Goal: Information Seeking & Learning: Learn about a topic

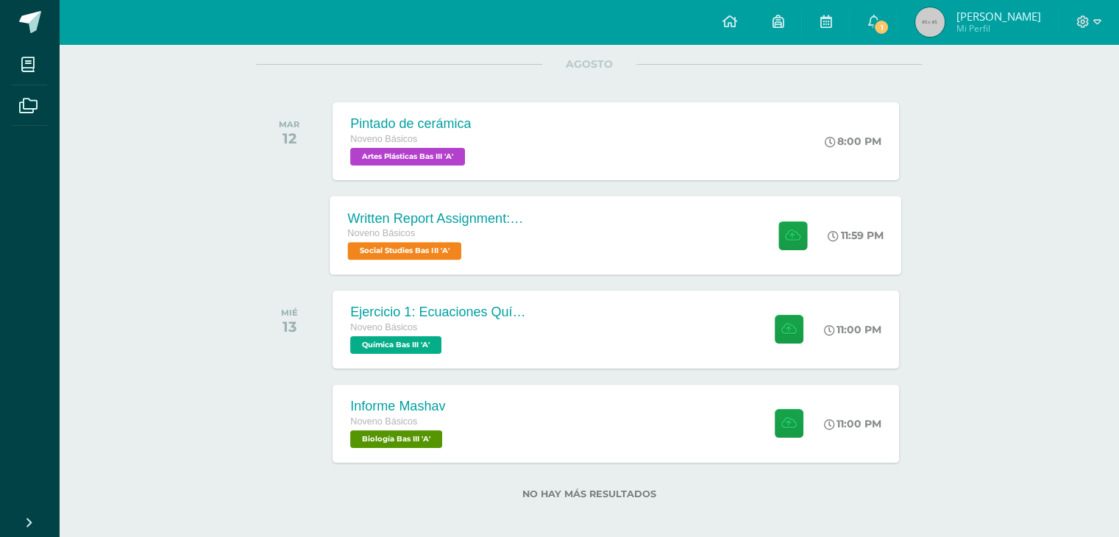
scroll to position [197, 0]
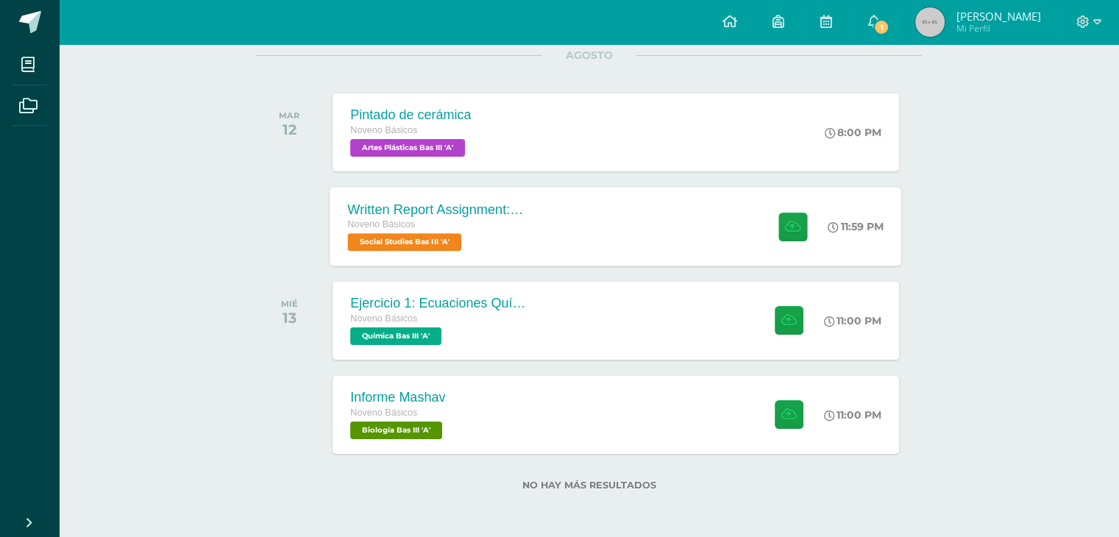
click at [547, 254] on div "Written Report Assignment: How Innovation Is Helping Guatemala Grow Noveno Bási…" at bounding box center [615, 226] width 571 height 79
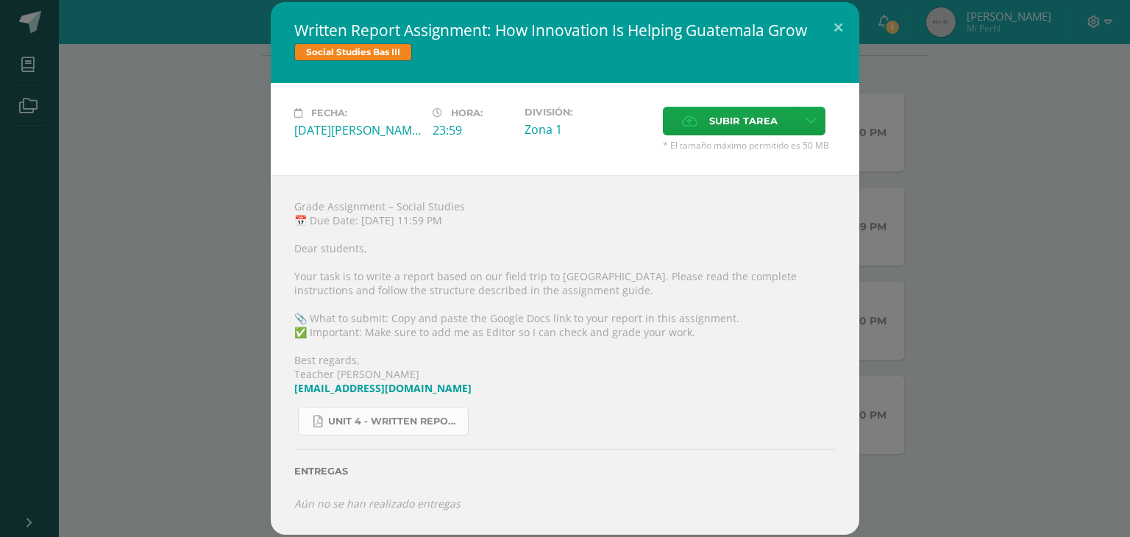
click at [435, 421] on span "Unit 4 - Written Report Assignment_ How Innovation Is Helping [GEOGRAPHIC_DATA]…" at bounding box center [394, 422] width 132 height 12
drag, startPoint x: 850, startPoint y: 25, endPoint x: 847, endPoint y: 36, distance: 11.4
click at [849, 32] on button at bounding box center [838, 27] width 42 height 50
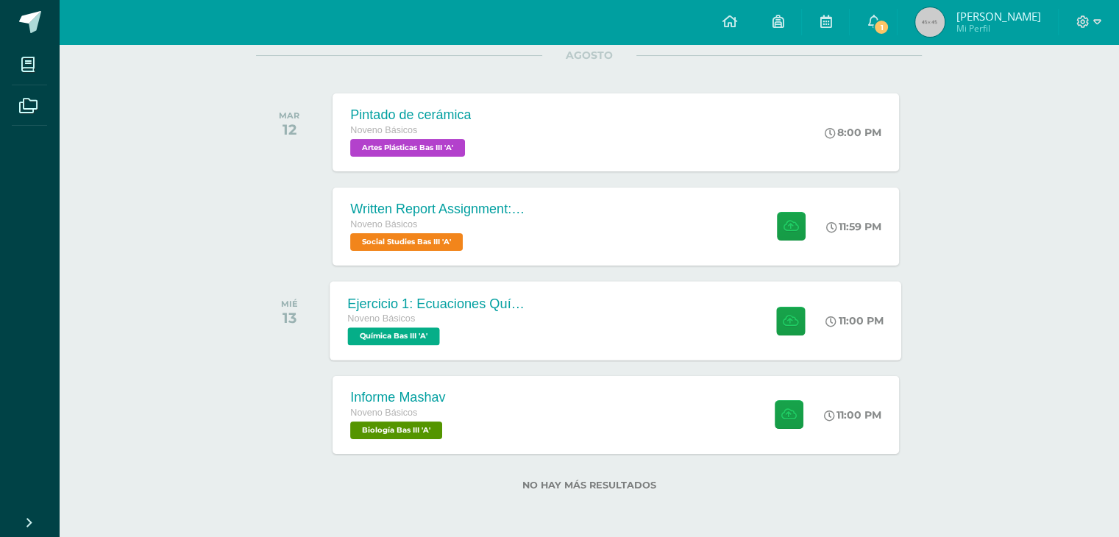
click at [680, 294] on div "Ejercicio 1: Ecuaciones Químicas Noveno Básicos Química Bas III 'A' 11:00 PM Ej…" at bounding box center [615, 320] width 571 height 79
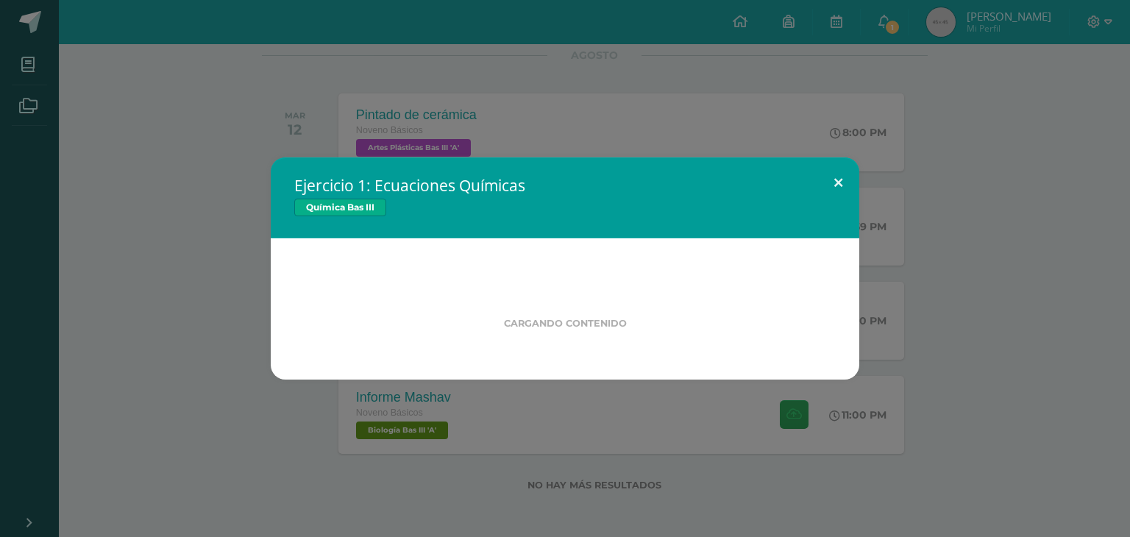
click at [830, 180] on button at bounding box center [838, 182] width 42 height 50
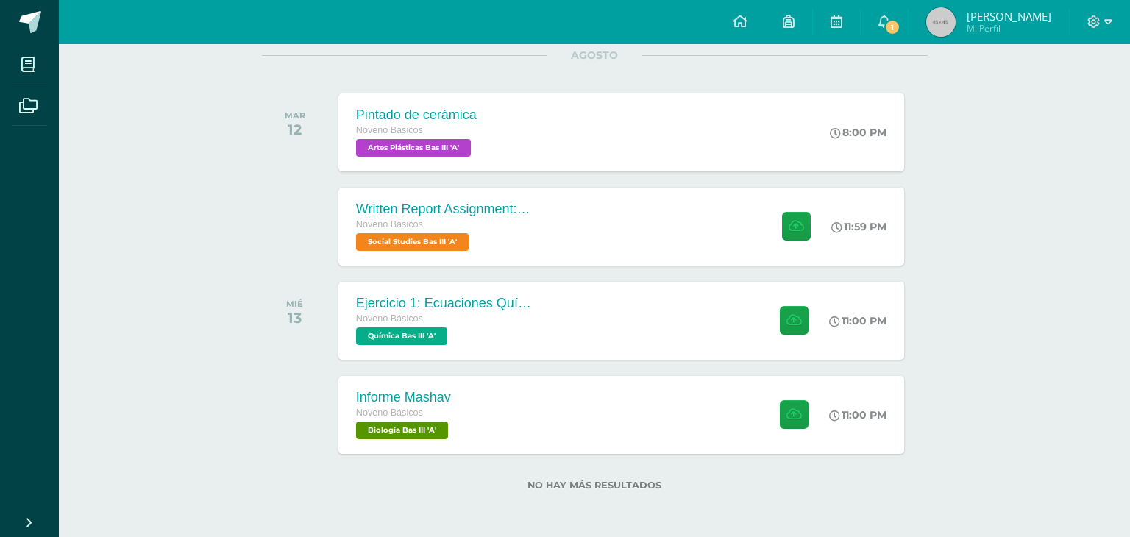
click at [630, 426] on div "Informe Mashav Noveno Básicos Biología Bas III 'A' 11:00 PM Informe Mashav Biol…" at bounding box center [621, 415] width 566 height 78
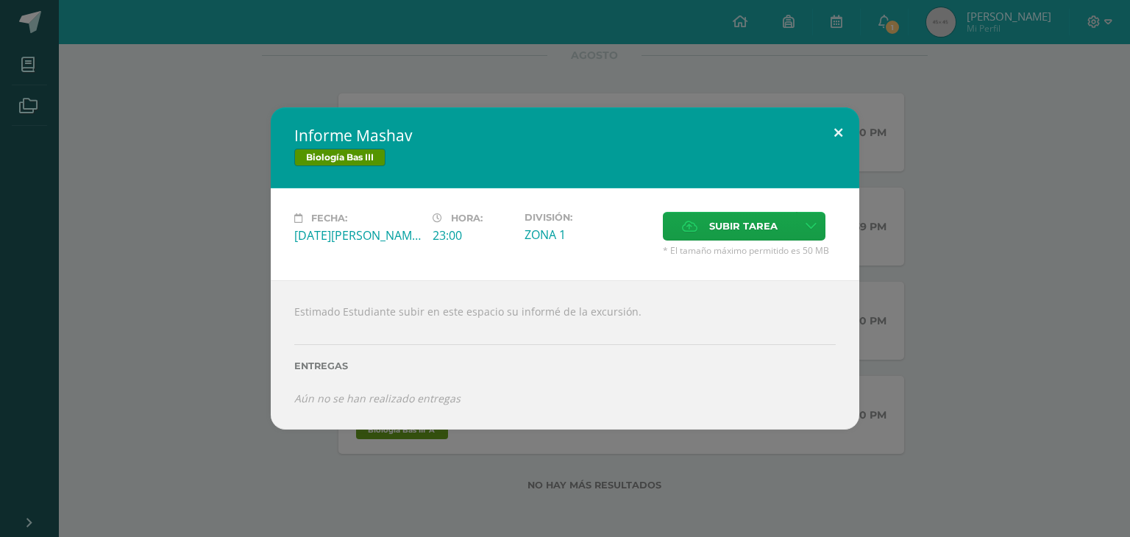
click at [844, 136] on button at bounding box center [838, 132] width 42 height 50
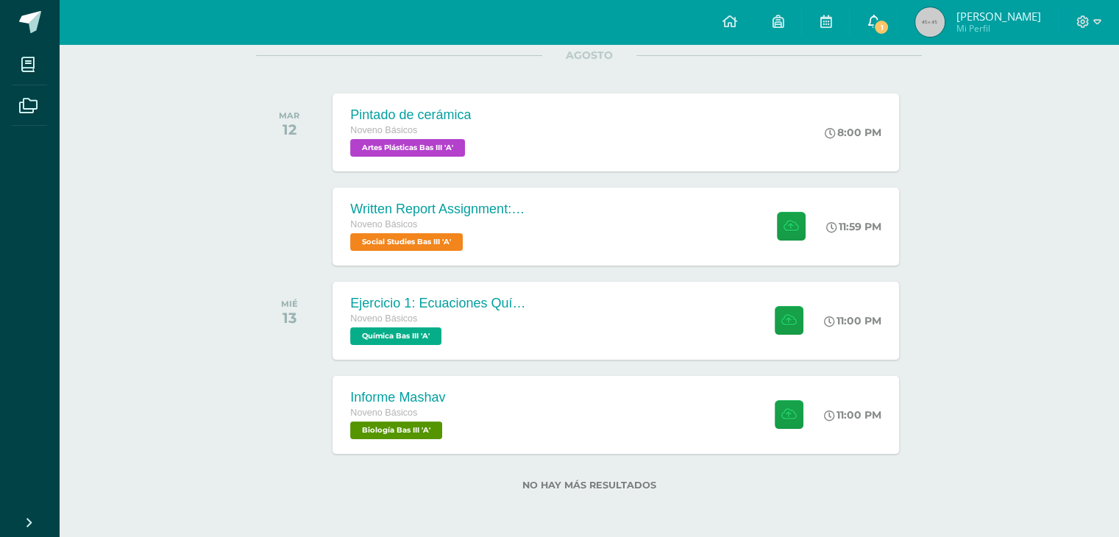
click at [889, 24] on span "1" at bounding box center [881, 27] width 16 height 16
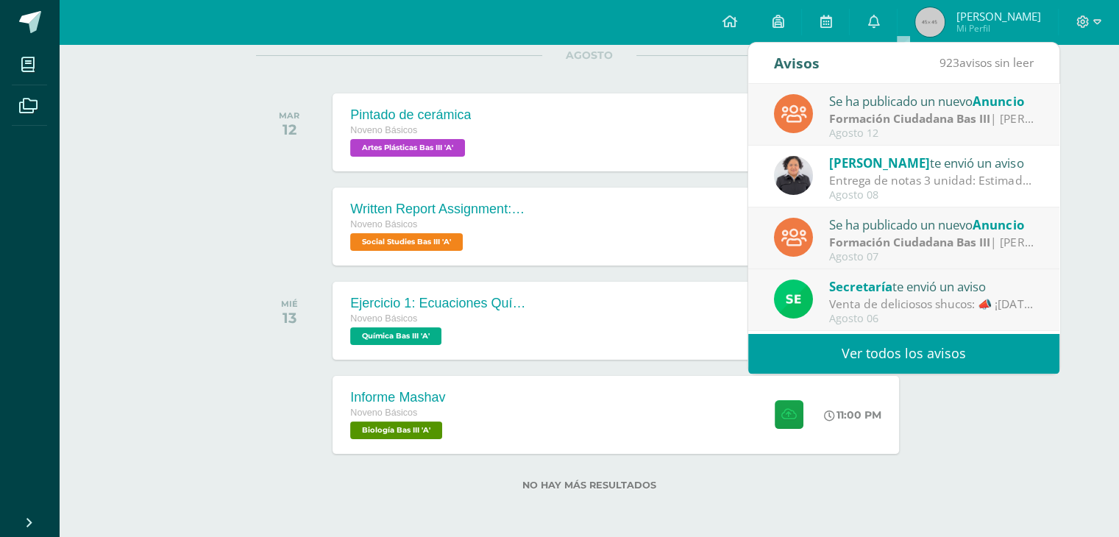
click at [922, 352] on link "Ver todos los avisos" at bounding box center [903, 353] width 311 height 40
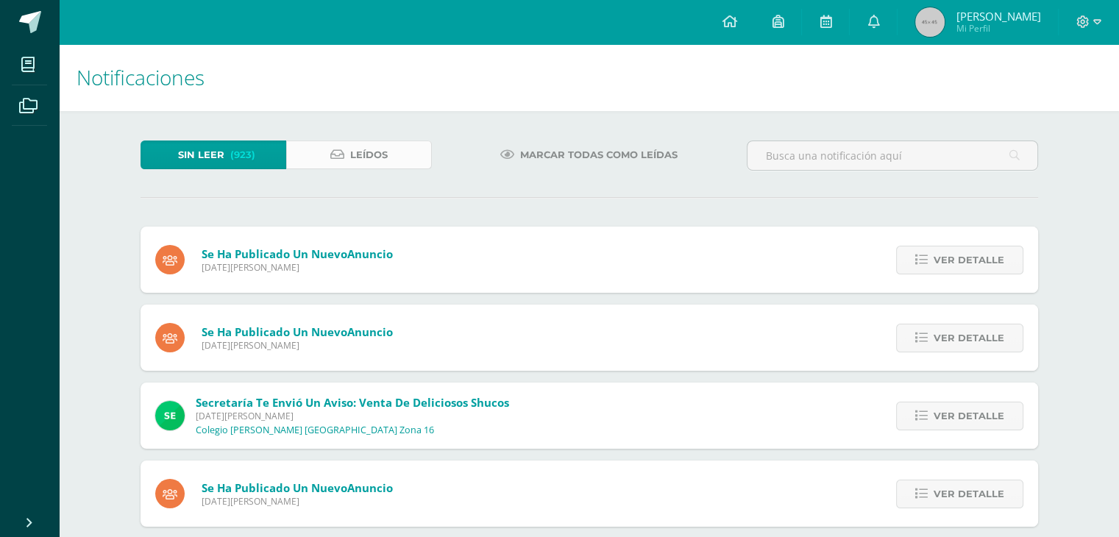
click at [385, 149] on span "Leídos" at bounding box center [369, 154] width 38 height 27
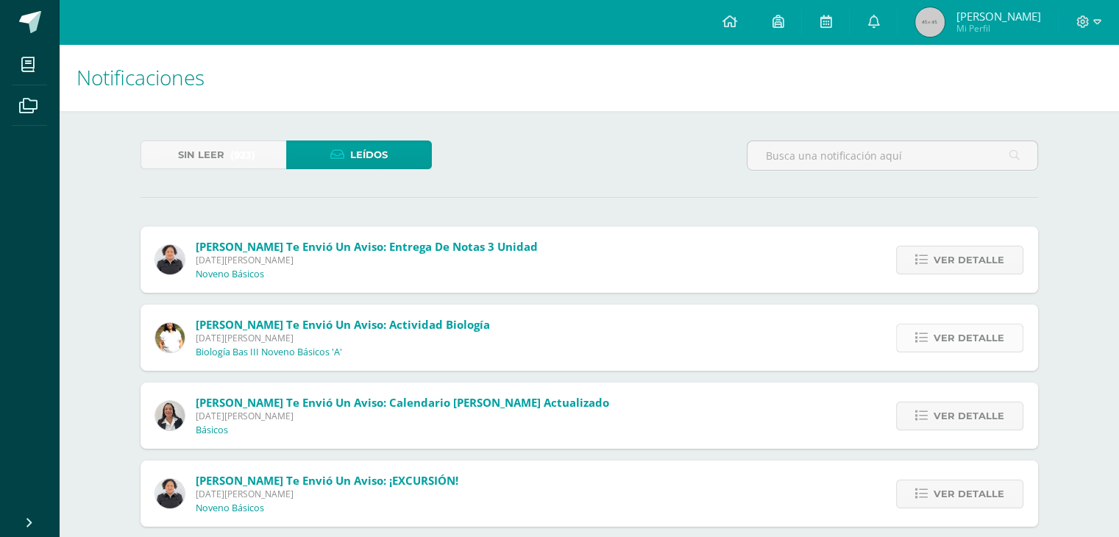
click at [933, 336] on link "Ver detalle" at bounding box center [959, 338] width 127 height 29
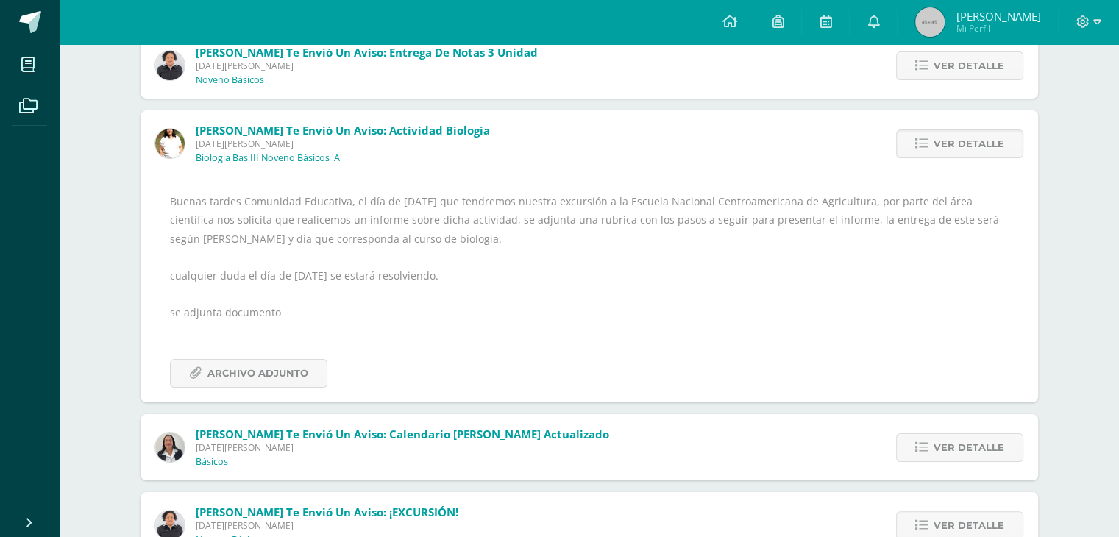
scroll to position [221, 0]
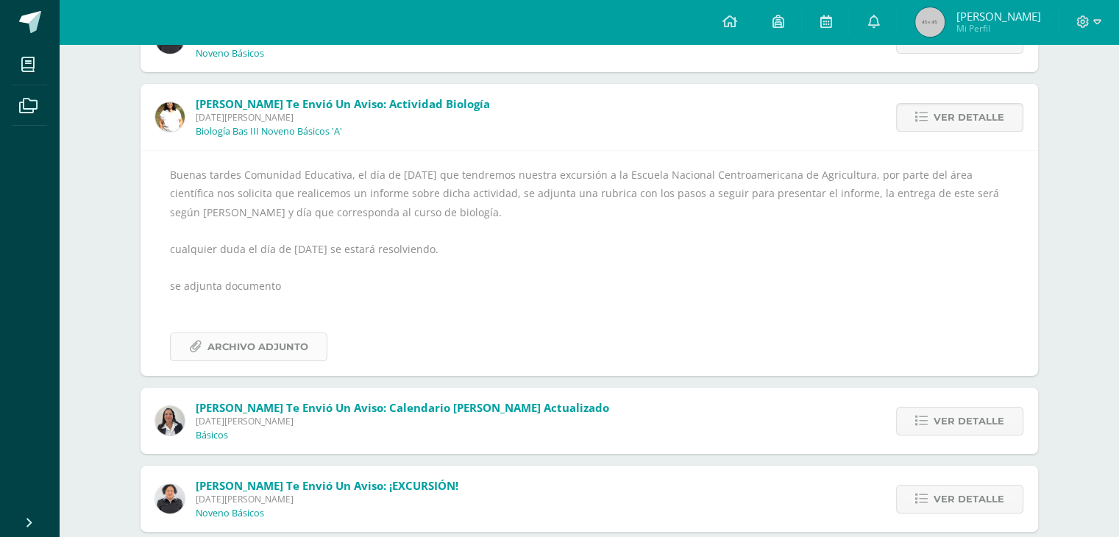
click at [303, 349] on span "Archivo Adjunto" at bounding box center [257, 346] width 101 height 27
